Goal: Task Accomplishment & Management: Use online tool/utility

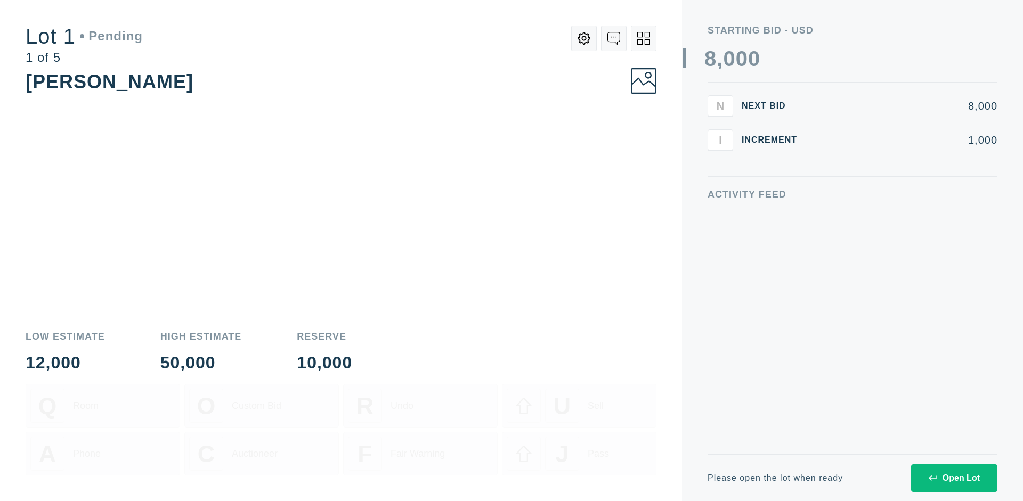
click at [954, 478] on div "Open Lot" at bounding box center [954, 479] width 51 height 10
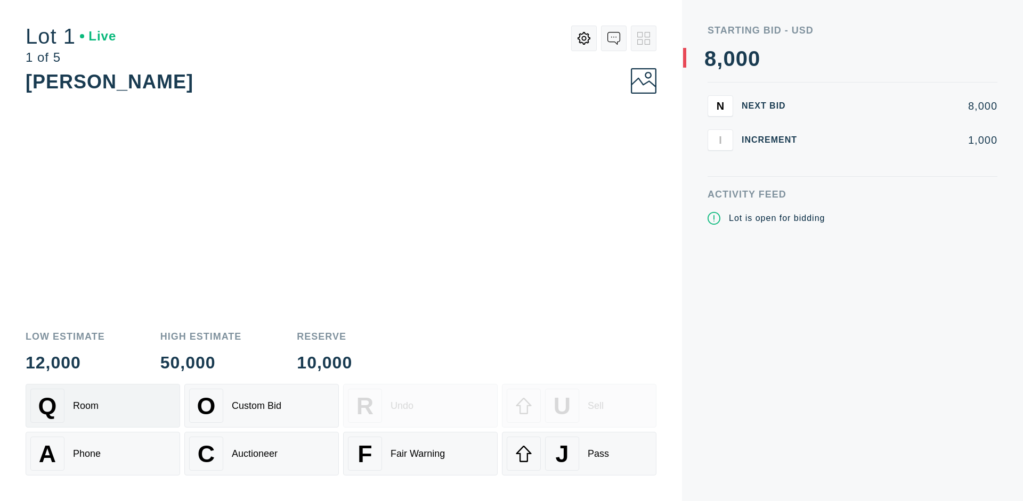
click at [103, 406] on div "Q Room" at bounding box center [102, 406] width 145 height 34
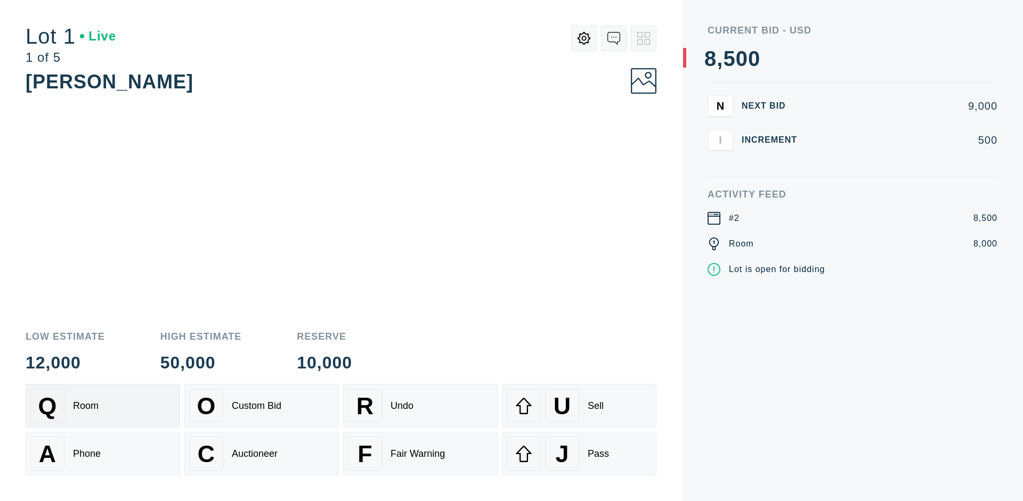
click at [103, 406] on div "Q Room" at bounding box center [102, 406] width 145 height 34
click at [103, 454] on div "A Phone" at bounding box center [102, 454] width 145 height 34
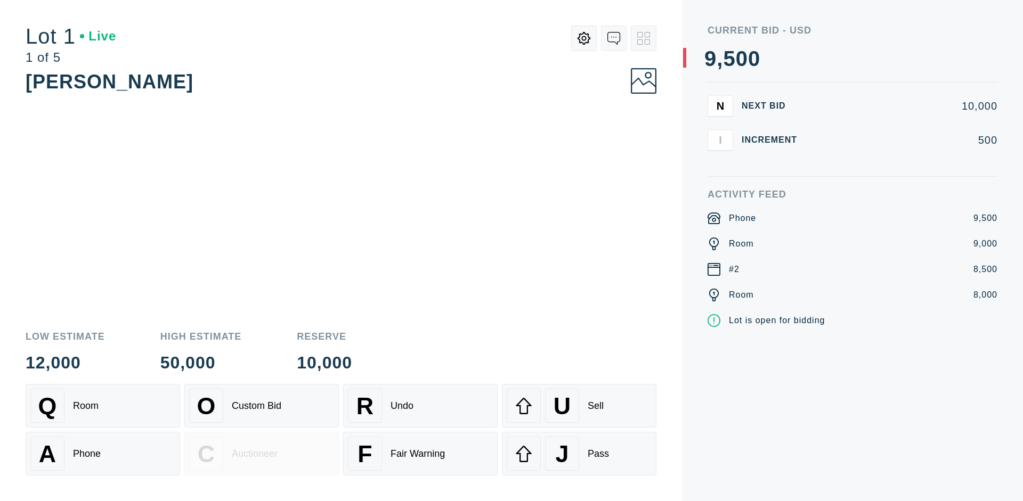
click at [262, 406] on div "Custom Bid" at bounding box center [257, 406] width 50 height 11
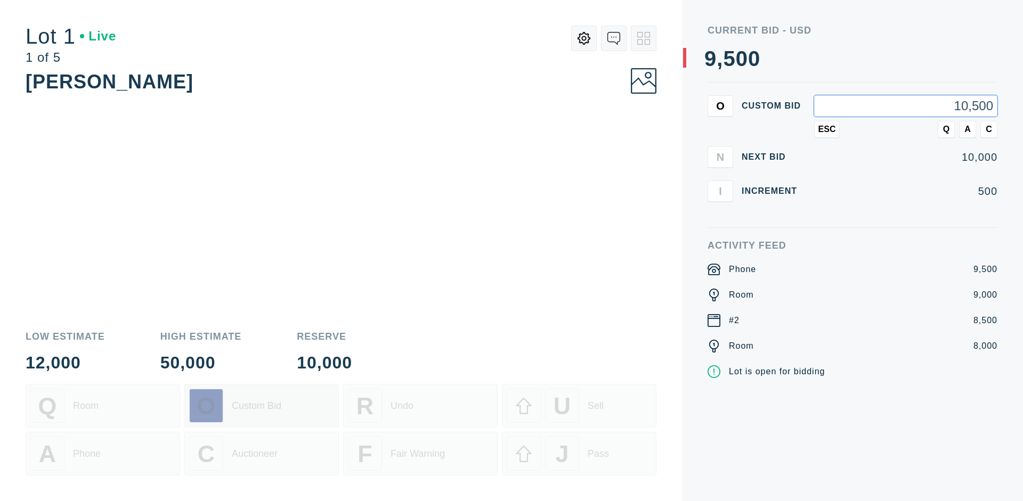
type input "10,500"
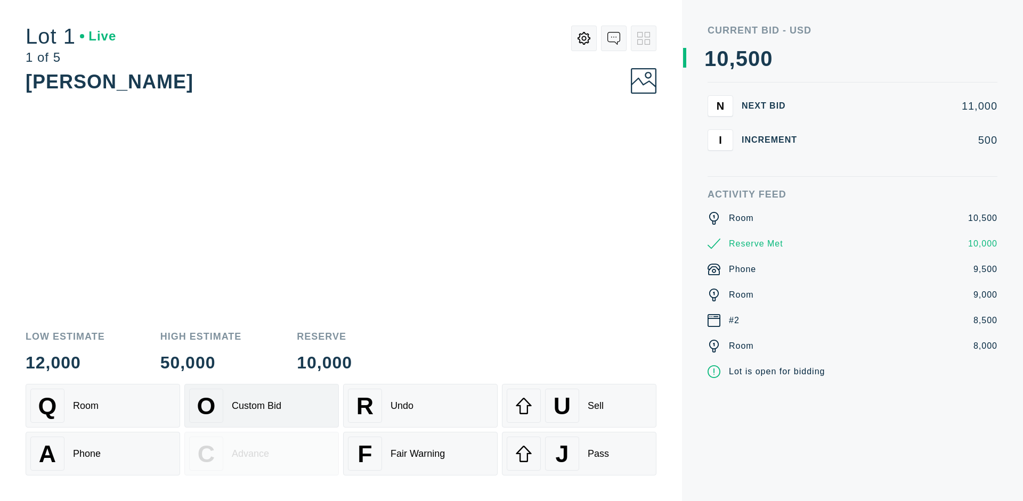
click at [262, 406] on div "Custom Bid" at bounding box center [257, 406] width 50 height 11
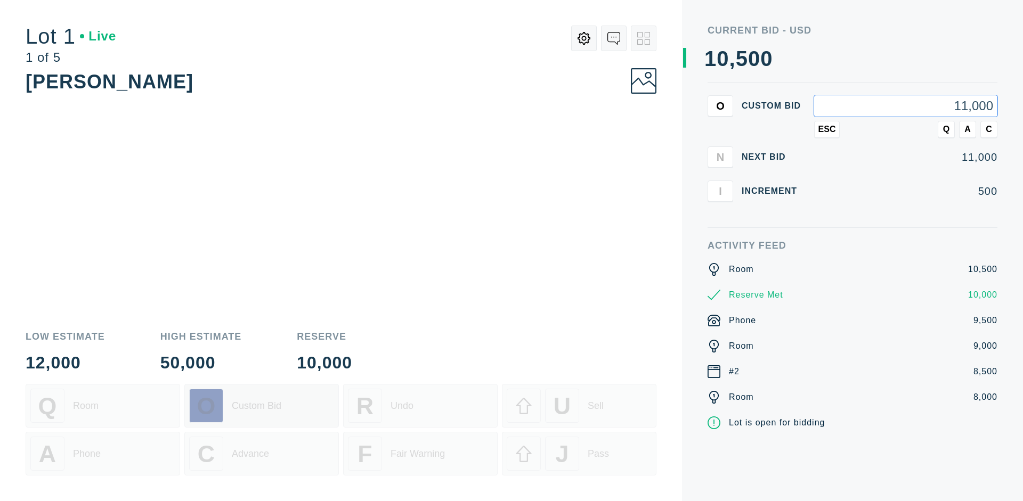
type input "11,000"
